Goal: Communication & Community: Answer question/provide support

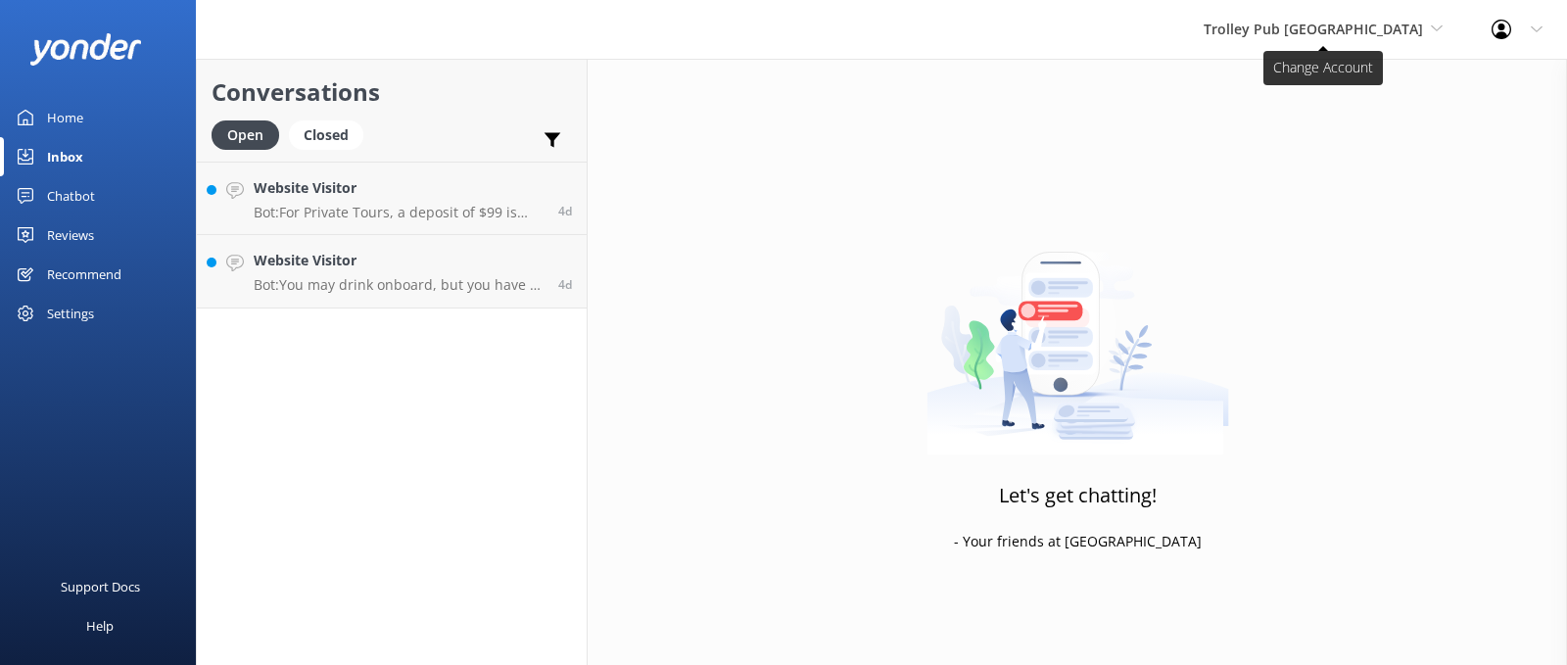
click at [1331, 31] on span "Trolley Pub [GEOGRAPHIC_DATA]" at bounding box center [1312, 29] width 219 height 19
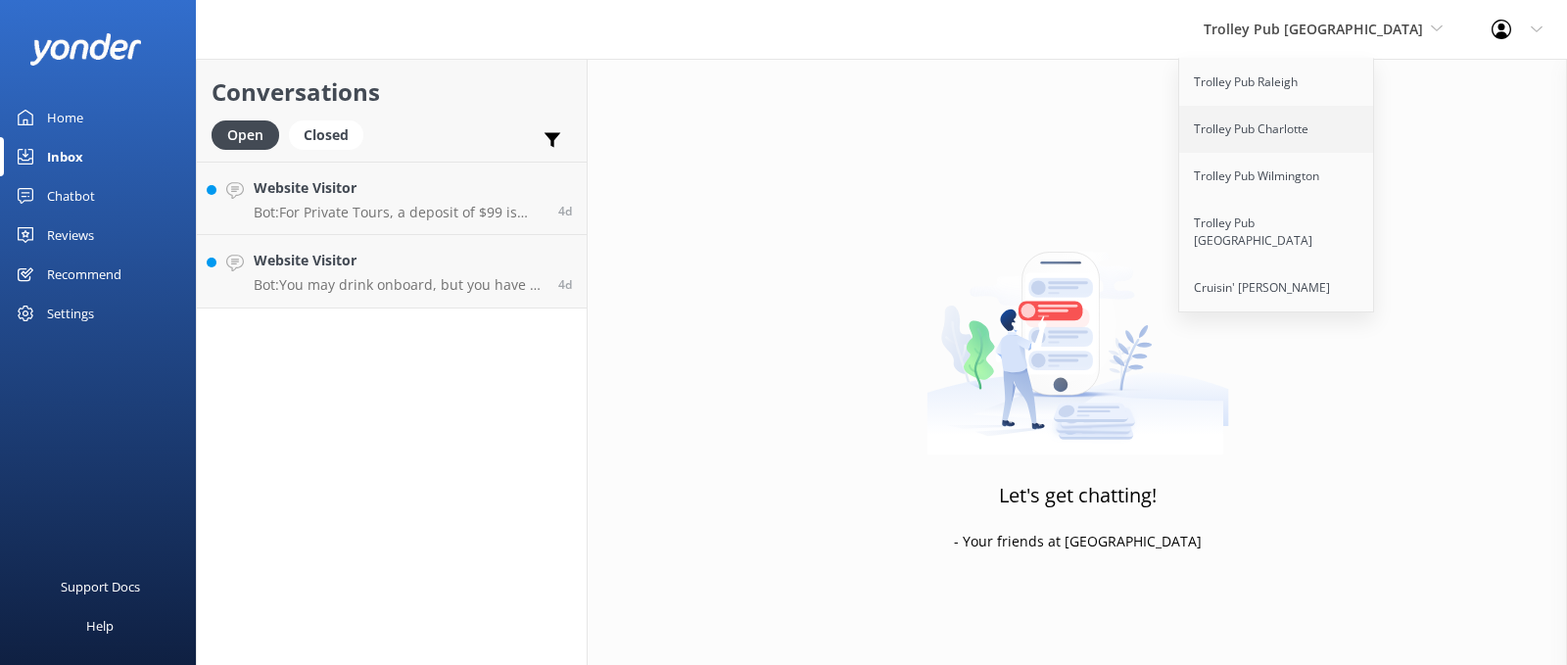
click at [1325, 129] on link "Trolley Pub Charlotte" at bounding box center [1277, 129] width 196 height 47
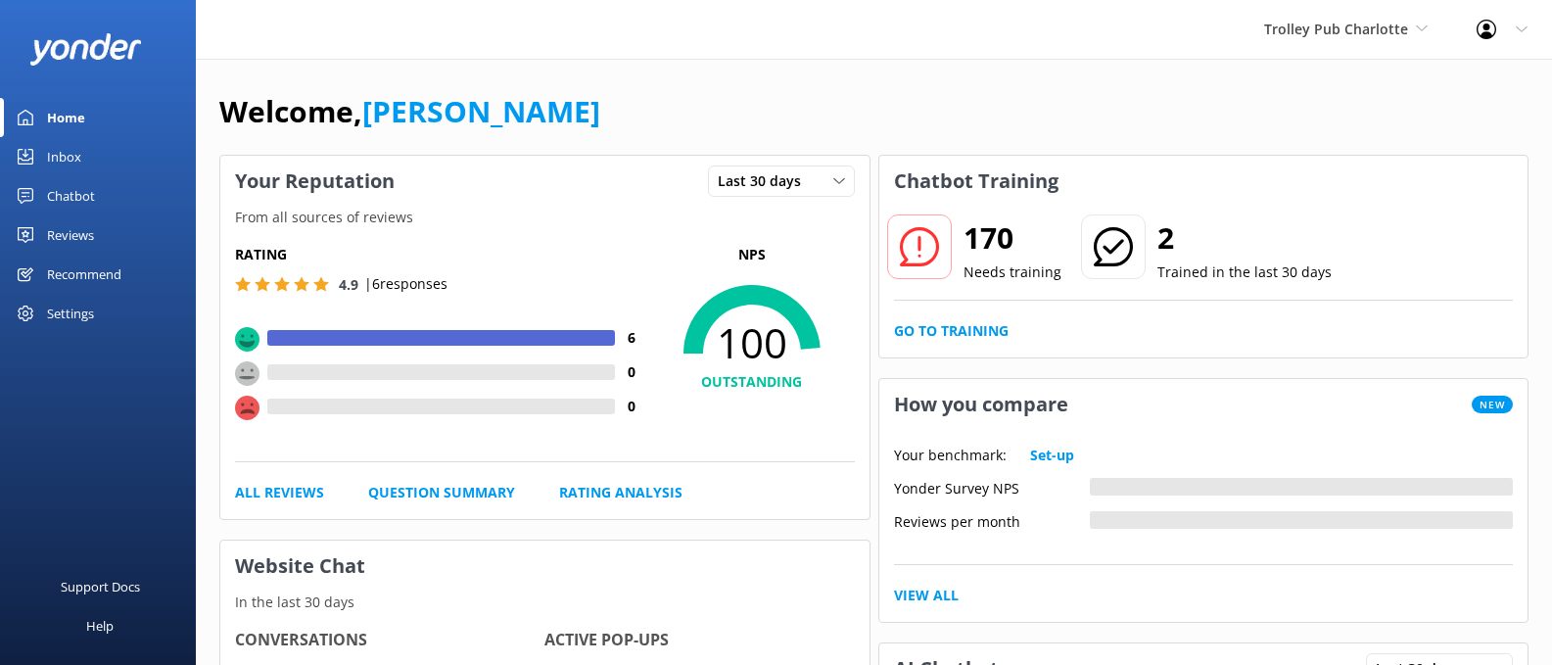
click at [89, 163] on link "Inbox" at bounding box center [98, 156] width 196 height 39
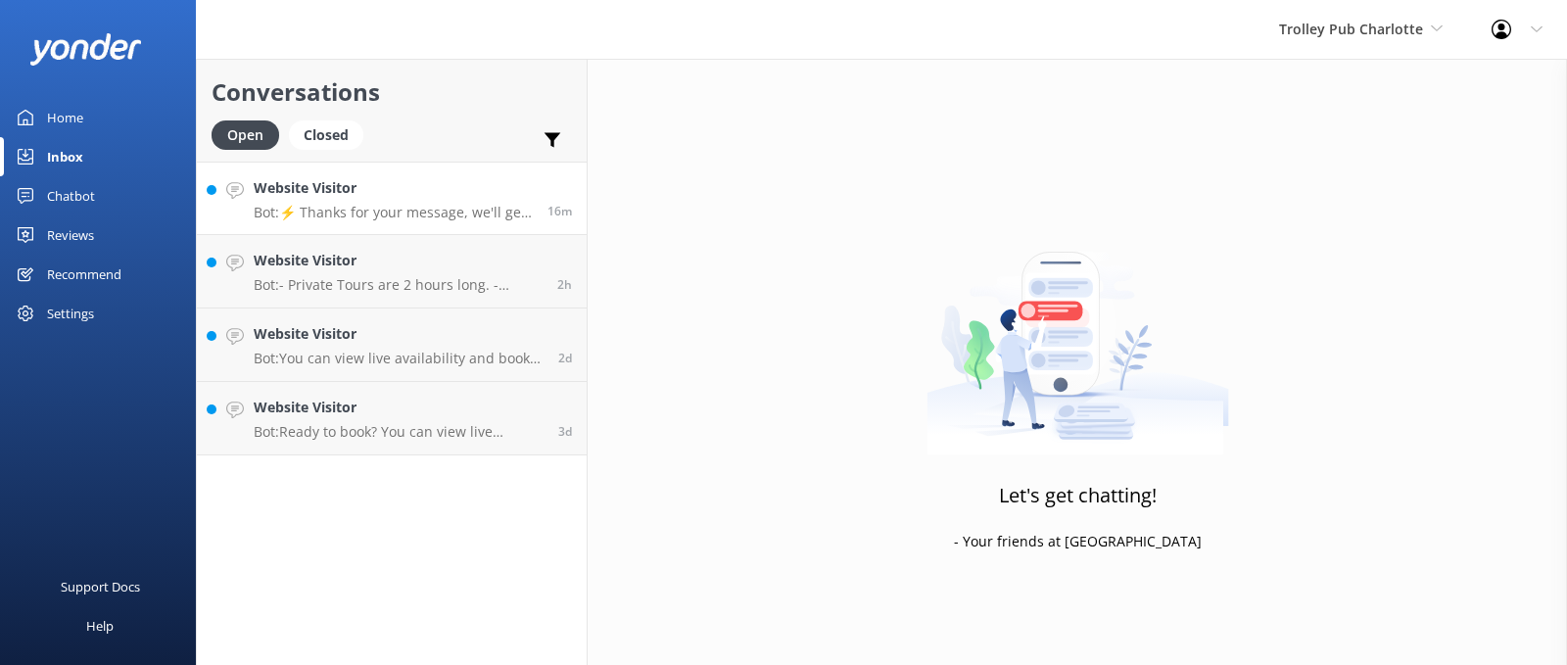
click at [426, 217] on p "Bot: ⚡ Thanks for your message, we'll get back to you as soon as we can. You're…" at bounding box center [393, 213] width 279 height 18
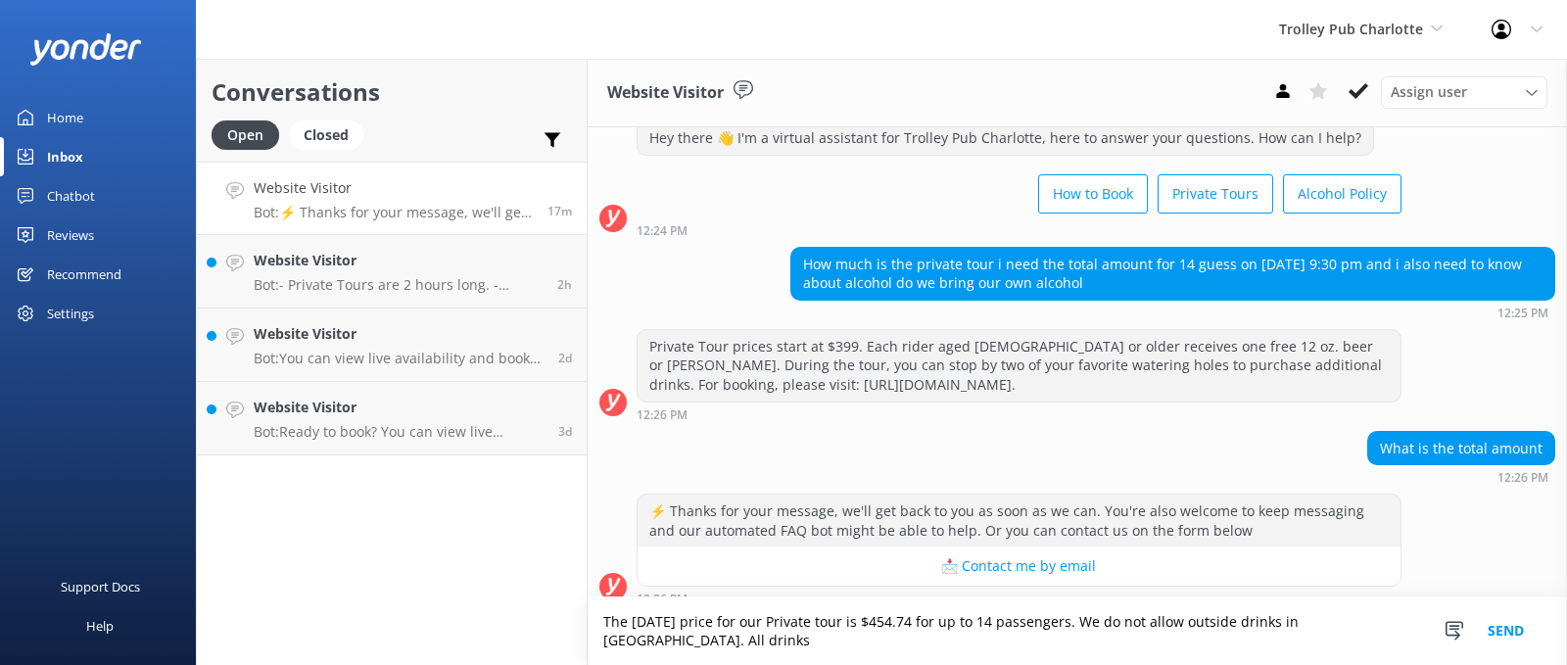
scroll to position [76, 0]
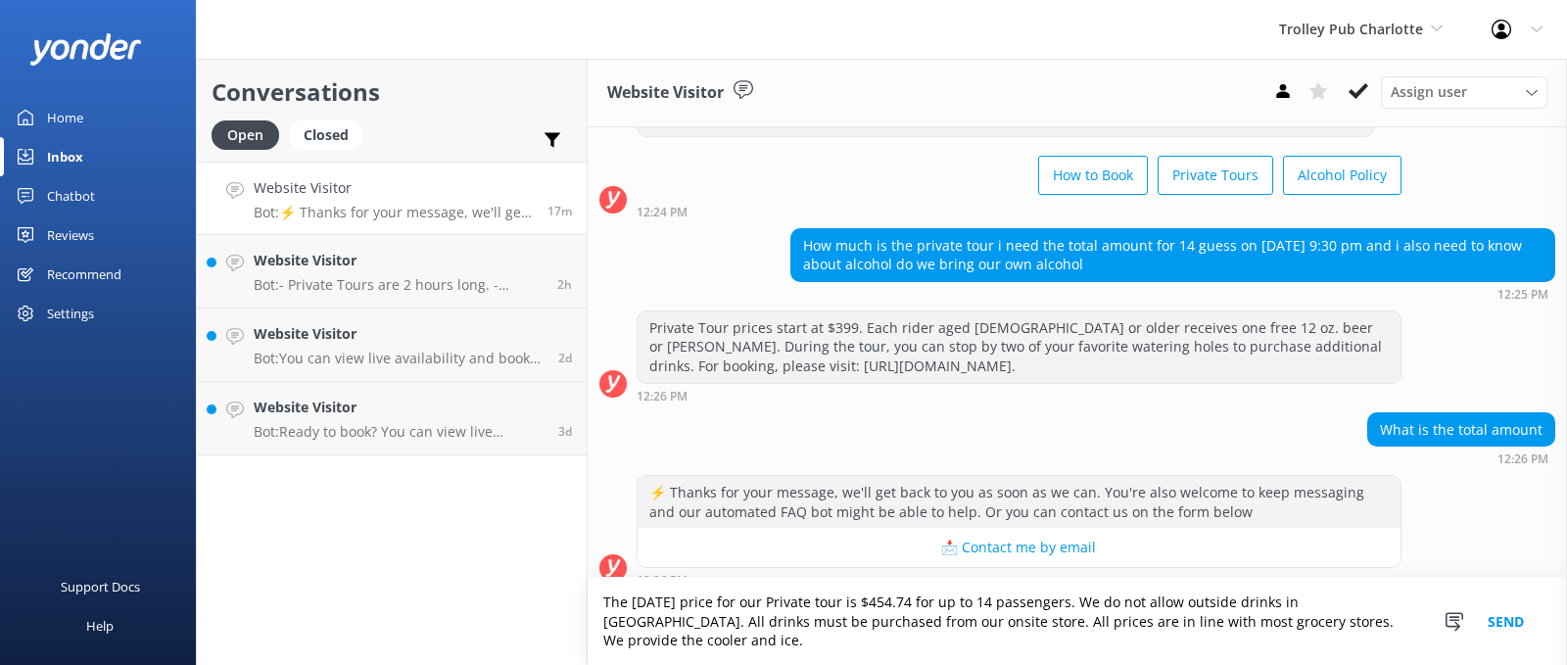
type textarea "The [DATE] price for our Private tour is $454.74 for up to 14 passengers. We do…"
click at [1509, 622] on button "Send" at bounding box center [1505, 621] width 73 height 87
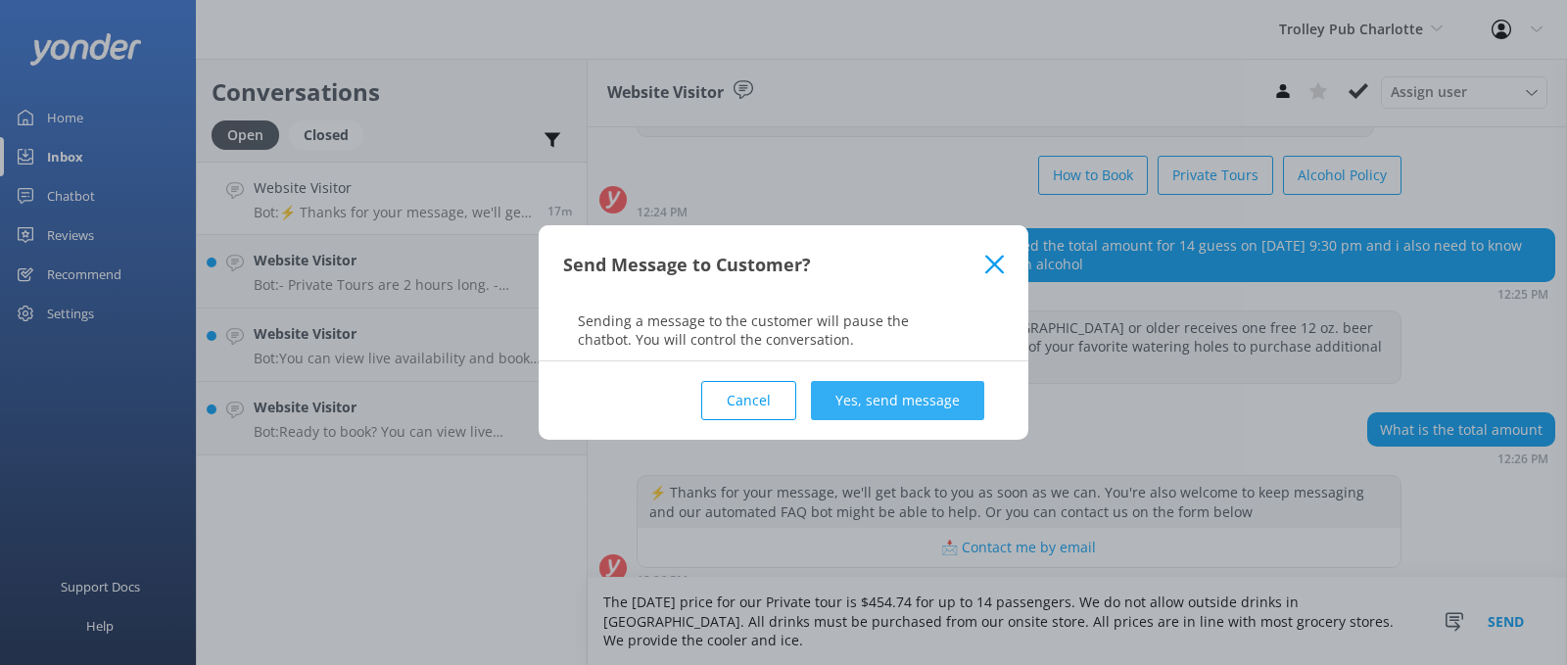
click at [901, 400] on button "Yes, send message" at bounding box center [897, 400] width 173 height 39
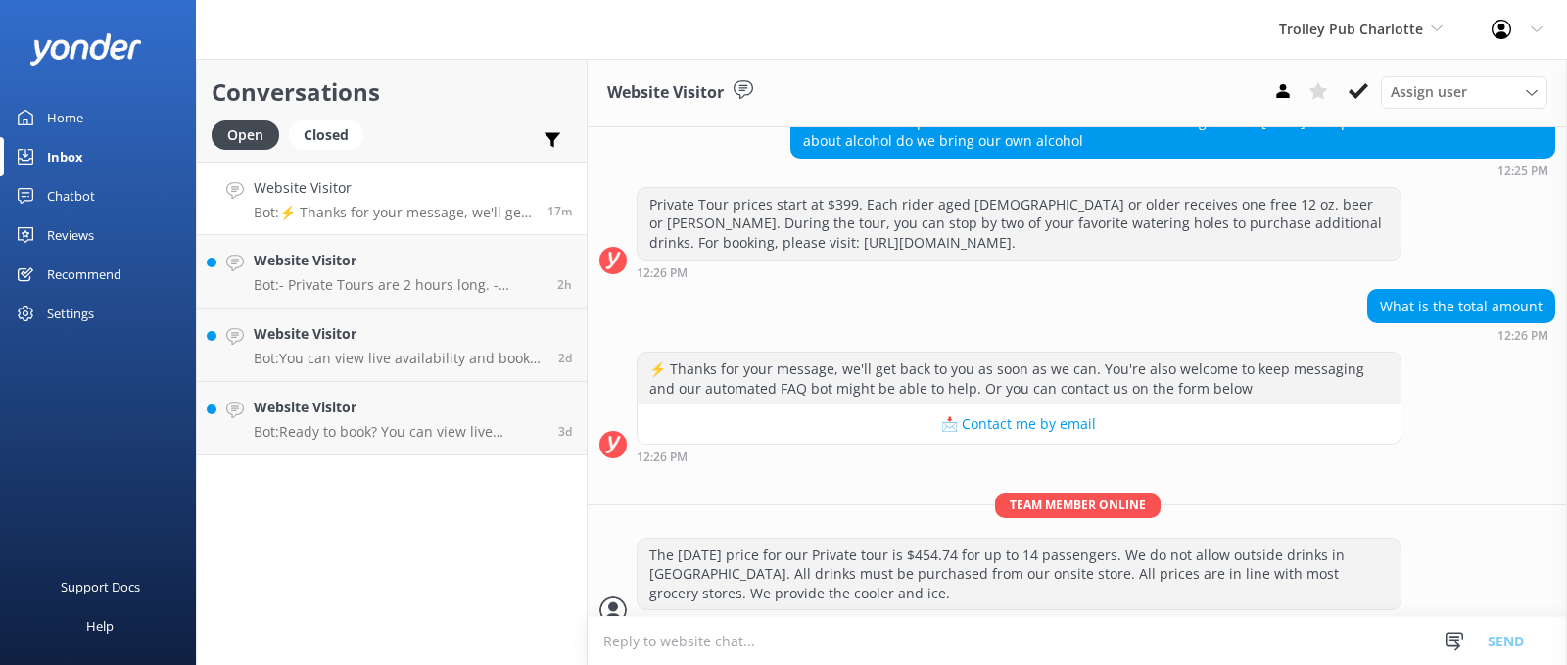
scroll to position [222, 0]
